Goal: Navigation & Orientation: Go to known website

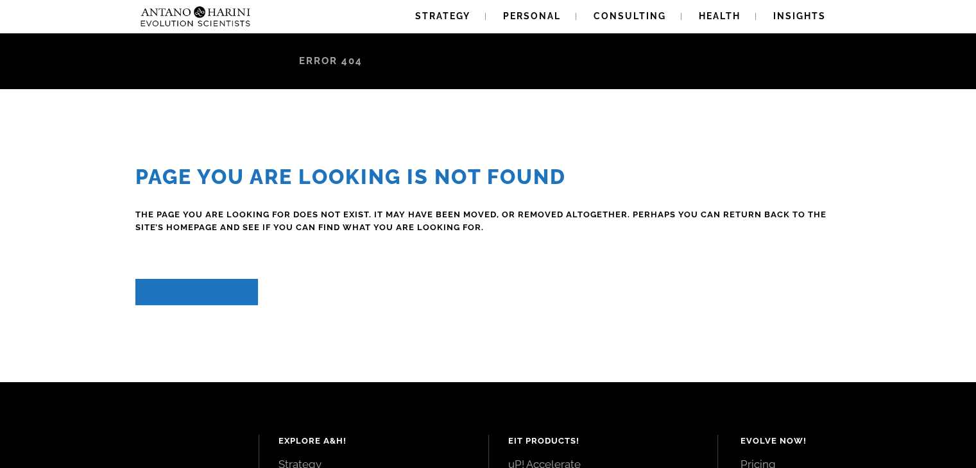
click at [208, 292] on link "Back to homepage" at bounding box center [196, 292] width 123 height 26
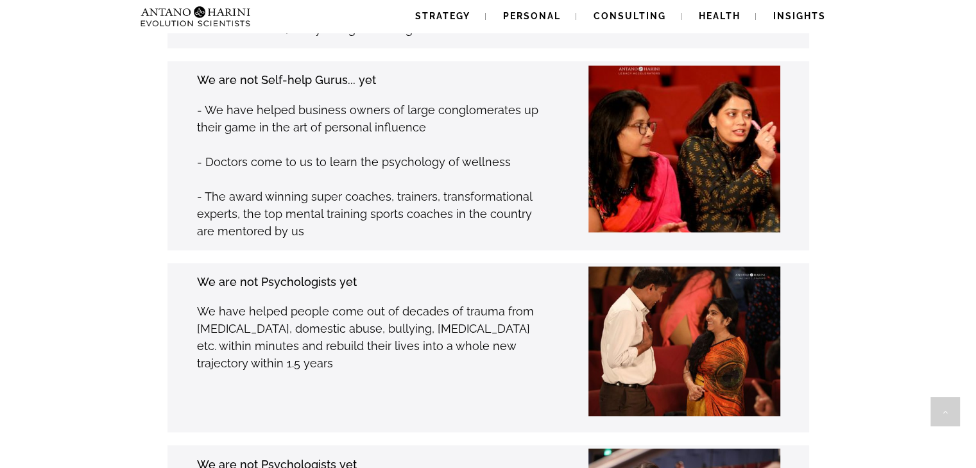
scroll to position [1993, 0]
